Goal: Register for event/course

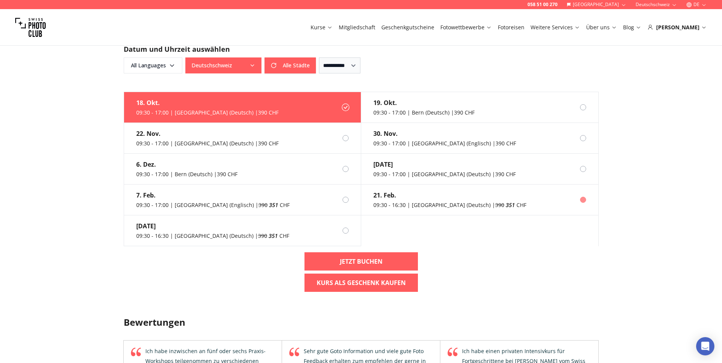
scroll to position [609, 0]
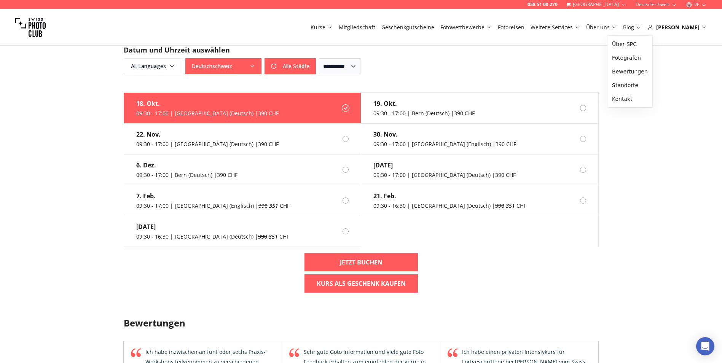
click at [617, 25] on link "Über uns" at bounding box center [601, 28] width 31 height 8
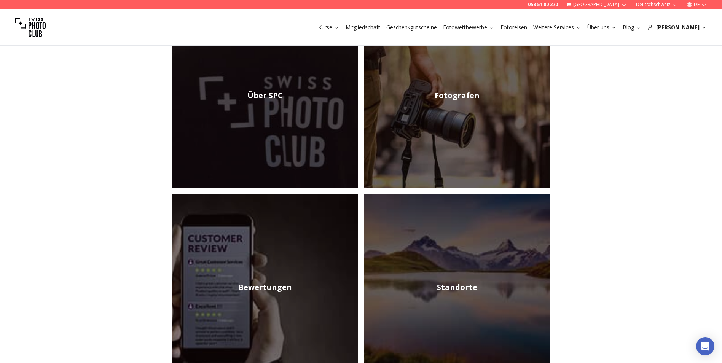
scroll to position [152, 0]
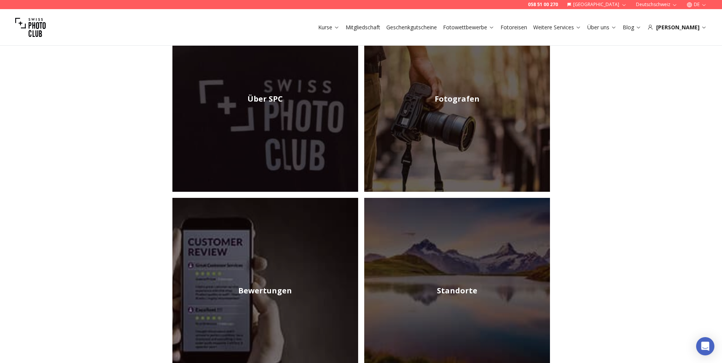
click at [277, 84] on img at bounding box center [265, 99] width 186 height 186
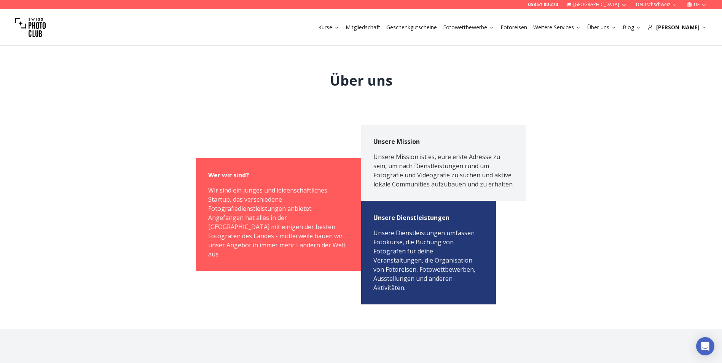
click at [380, 28] on link "Mitgliedschaft" at bounding box center [363, 28] width 35 height 8
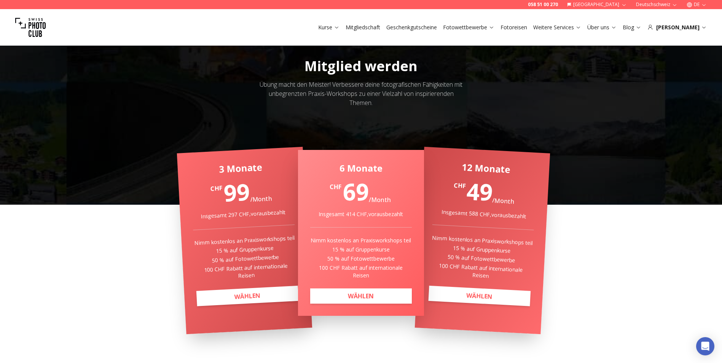
scroll to position [76, 0]
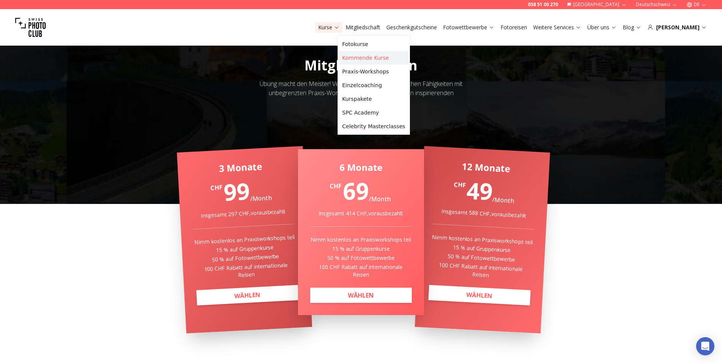
click at [351, 54] on link "Kommende Kurse" at bounding box center [373, 58] width 69 height 14
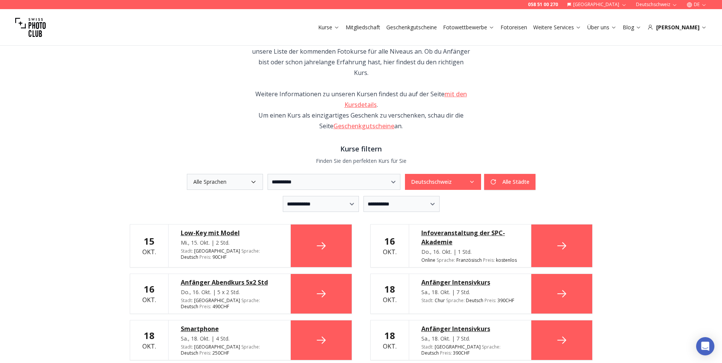
scroll to position [76, 0]
click at [250, 178] on icon "button" at bounding box center [253, 181] width 6 height 6
click at [196, 212] on label "Deutsch" at bounding box center [201, 217] width 52 height 14
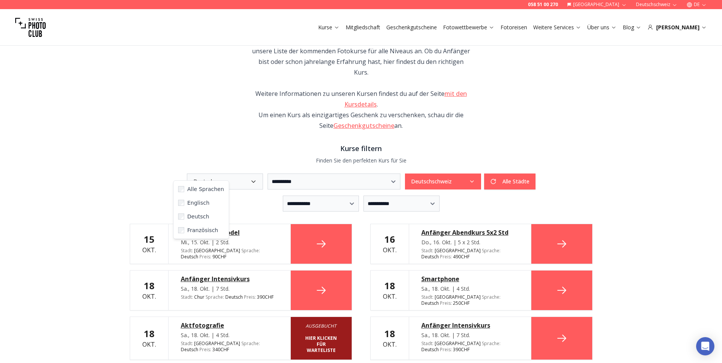
click at [139, 122] on div "**********" at bounding box center [361, 312] width 487 height 705
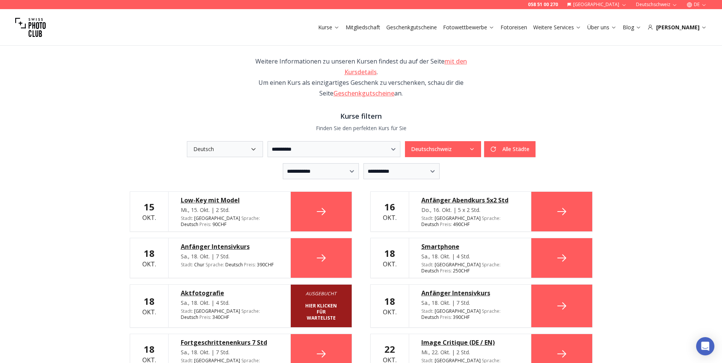
scroll to position [152, 0]
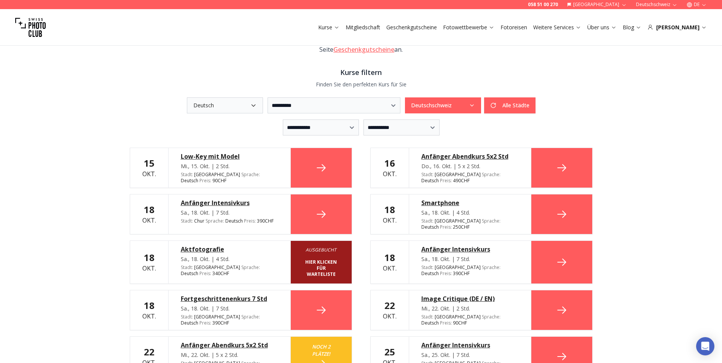
click at [211, 198] on div "Anfänger Intensivkurs" at bounding box center [229, 202] width 97 height 9
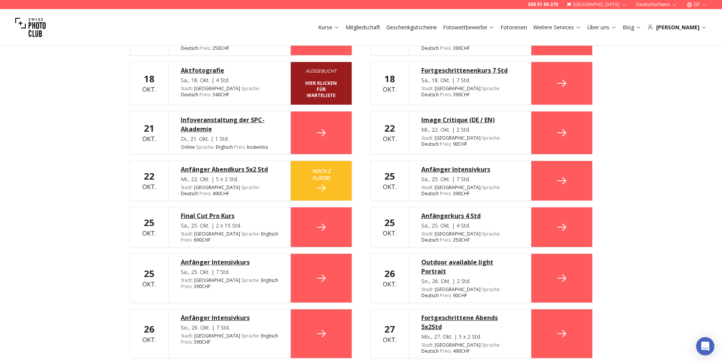
scroll to position [419, 0]
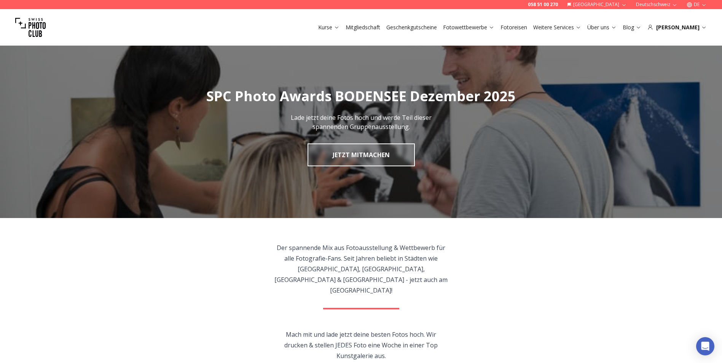
click at [570, 31] on link "Weitere Services" at bounding box center [557, 28] width 48 height 8
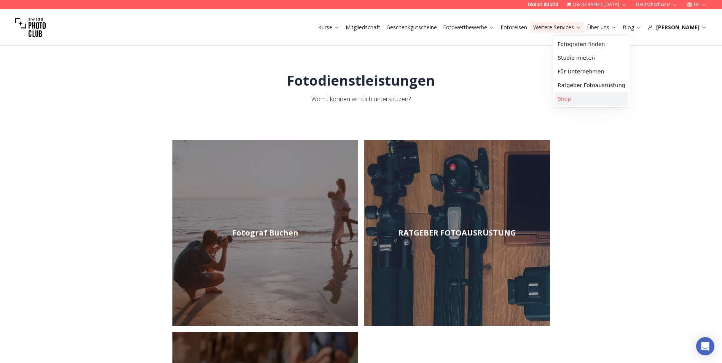
click at [563, 100] on link "Shop" at bounding box center [591, 99] width 74 height 14
